Goal: Communication & Community: Participate in discussion

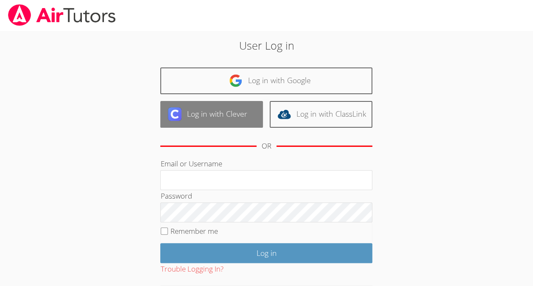
click at [231, 115] on link "Log in with Clever" at bounding box center [211, 114] width 103 height 27
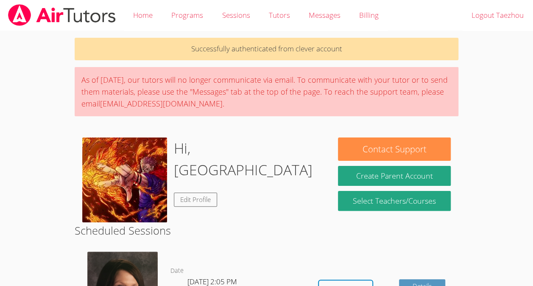
click at [512, 72] on body "Home Programs Sessions Tutors Messages Billing Logout Taezhou Successfully auth…" at bounding box center [266, 143] width 533 height 286
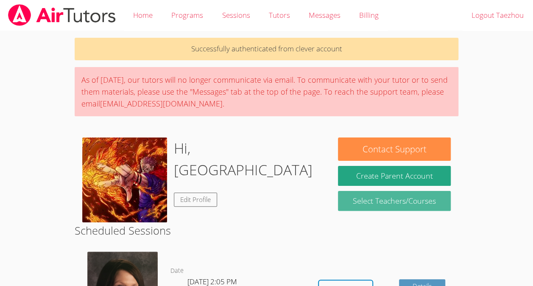
scroll to position [62, 0]
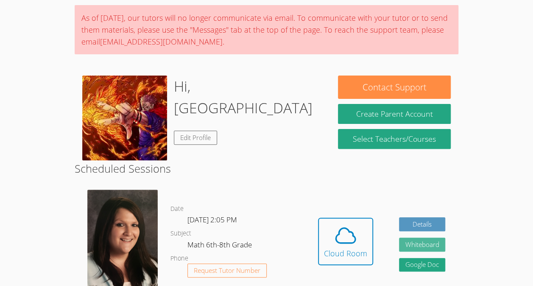
click at [430, 241] on button "Whiteboard" at bounding box center [422, 244] width 47 height 14
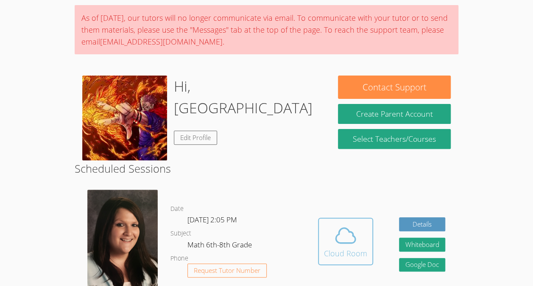
click at [336, 244] on icon at bounding box center [345, 235] width 24 height 24
click at [356, 235] on icon at bounding box center [345, 235] width 24 height 24
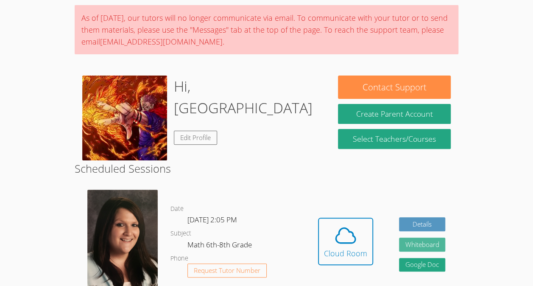
click at [431, 247] on button "Whiteboard" at bounding box center [422, 244] width 47 height 14
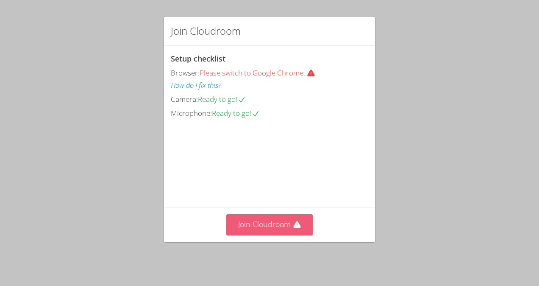
click at [277, 225] on button "Join Cloudroom" at bounding box center [269, 224] width 87 height 21
click at [287, 225] on button "Join Cloudroom" at bounding box center [269, 224] width 87 height 21
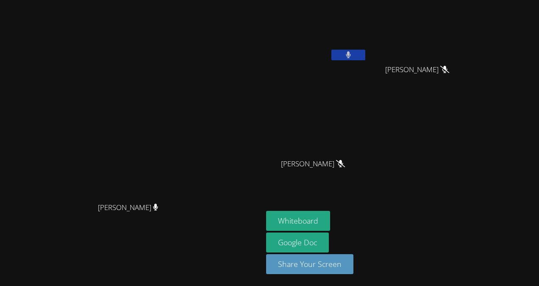
click at [334, 50] on video at bounding box center [316, 31] width 101 height 57
click at [398, 53] on video at bounding box center [420, 31] width 101 height 57
click at [355, 52] on button at bounding box center [348, 55] width 34 height 11
click at [348, 50] on button at bounding box center [348, 55] width 34 height 11
click at [365, 58] on button at bounding box center [348, 55] width 34 height 11
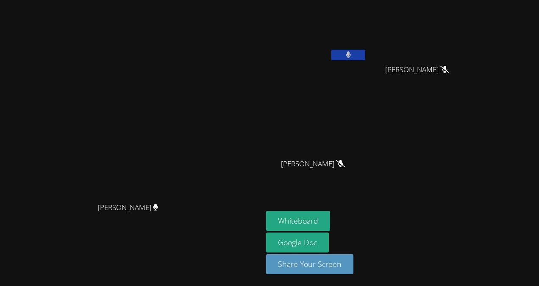
click at [341, 55] on button at bounding box center [348, 55] width 34 height 11
click at [365, 53] on button at bounding box center [348, 55] width 34 height 11
click at [349, 54] on icon at bounding box center [349, 54] width 6 height 7
click at [351, 53] on icon at bounding box center [349, 54] width 6 height 7
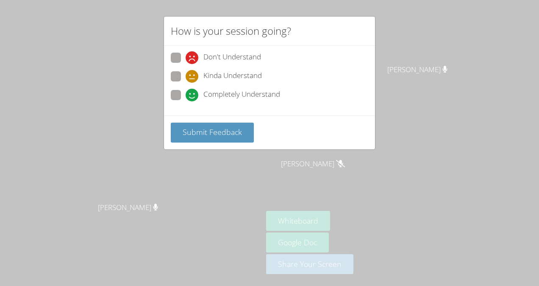
click at [186, 83] on span at bounding box center [186, 83] width 0 height 0
click at [186, 75] on input "Kinda Understand" at bounding box center [189, 74] width 7 height 7
radio input "true"
click at [215, 128] on span "Submit Feedback" at bounding box center [212, 132] width 59 height 10
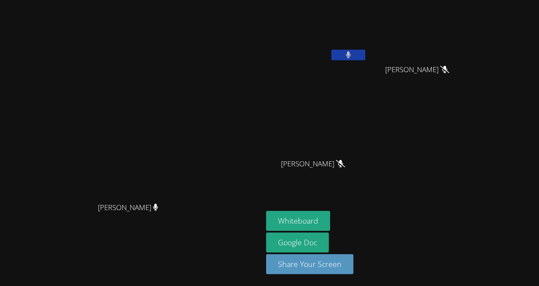
click at [344, 53] on button at bounding box center [348, 55] width 34 height 11
click at [347, 54] on button at bounding box center [348, 55] width 34 height 11
click at [357, 57] on button at bounding box center [348, 55] width 34 height 11
click at [351, 53] on icon at bounding box center [349, 54] width 6 height 7
